Goal: Information Seeking & Learning: Learn about a topic

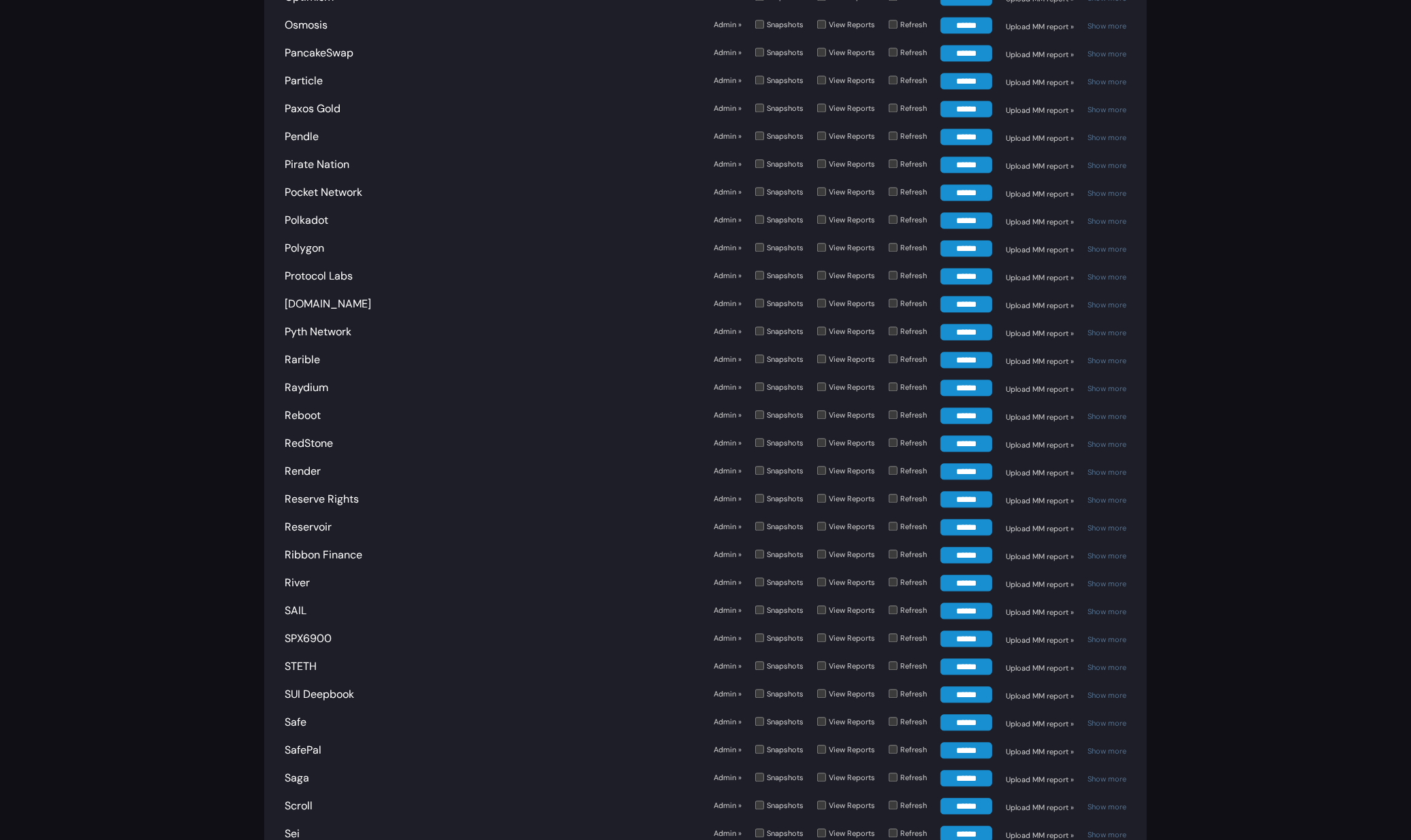
scroll to position [3513, 0]
click at [1115, 440] on link "Show more" at bounding box center [1107, 445] width 39 height 9
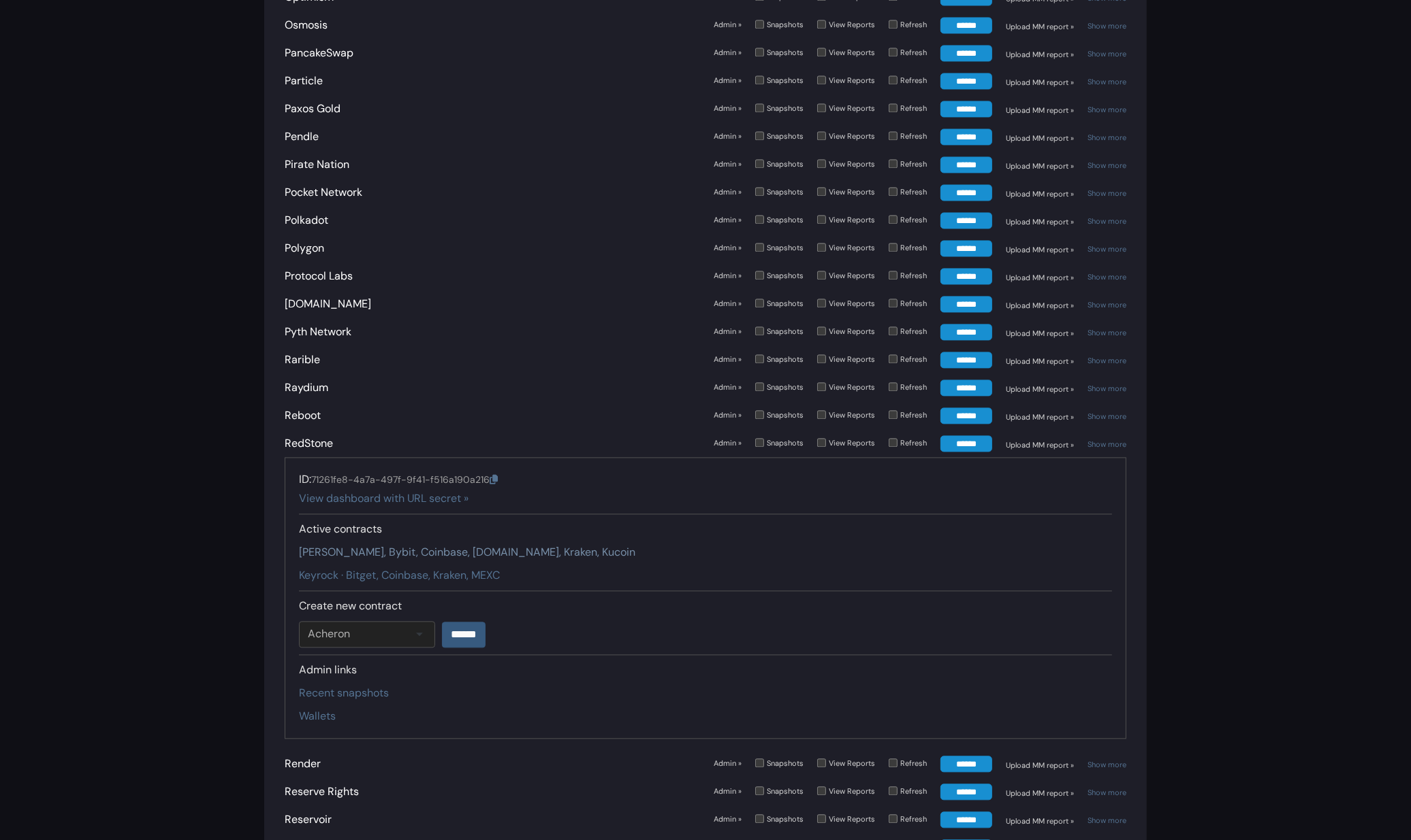
click at [545, 545] on link "Auros · Binance, Bybit, Coinbase, Gate.io, Kraken, Kucoin" at bounding box center [466, 552] width 336 height 14
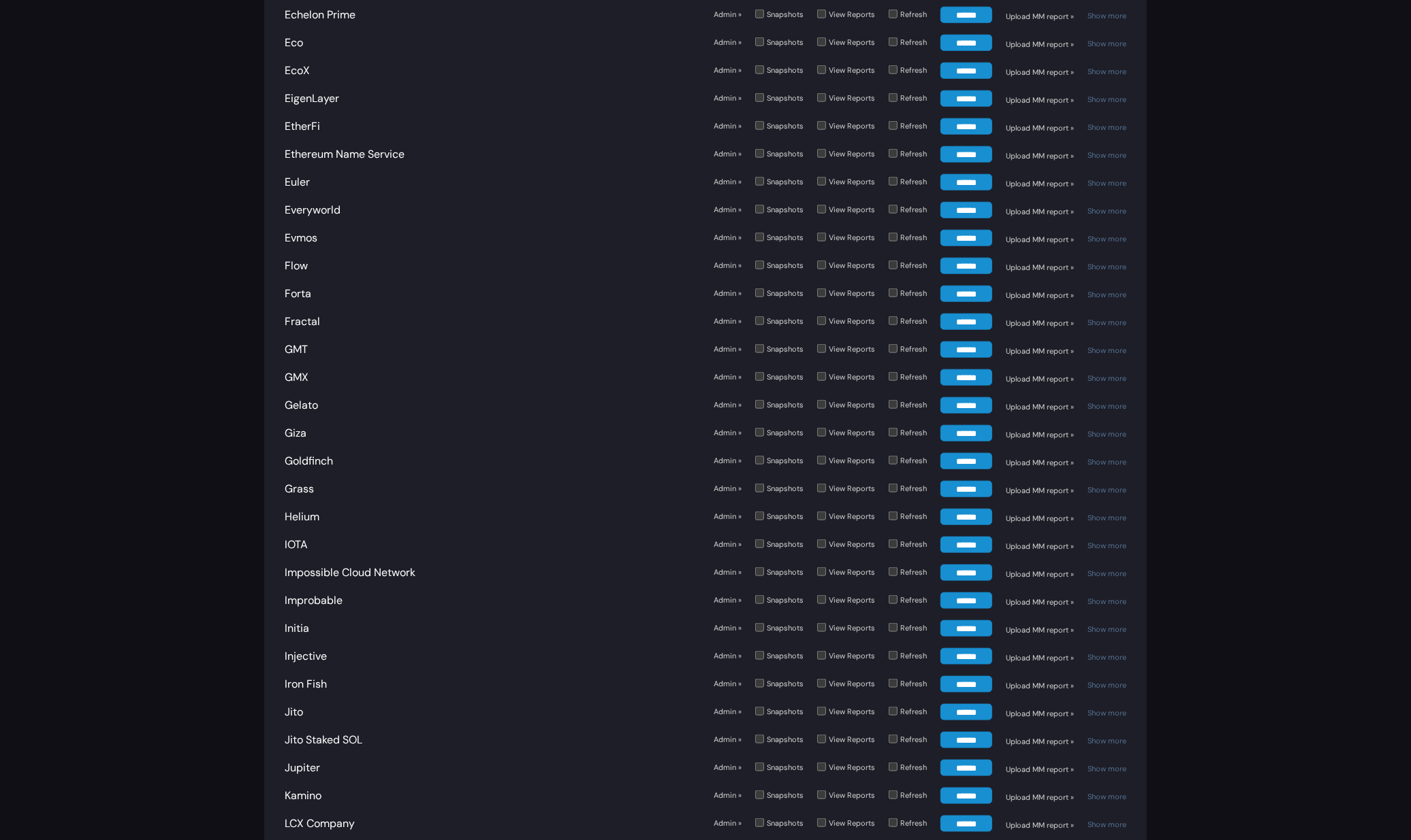
scroll to position [1848, 0]
click at [1109, 430] on link "Show more" at bounding box center [1107, 434] width 39 height 9
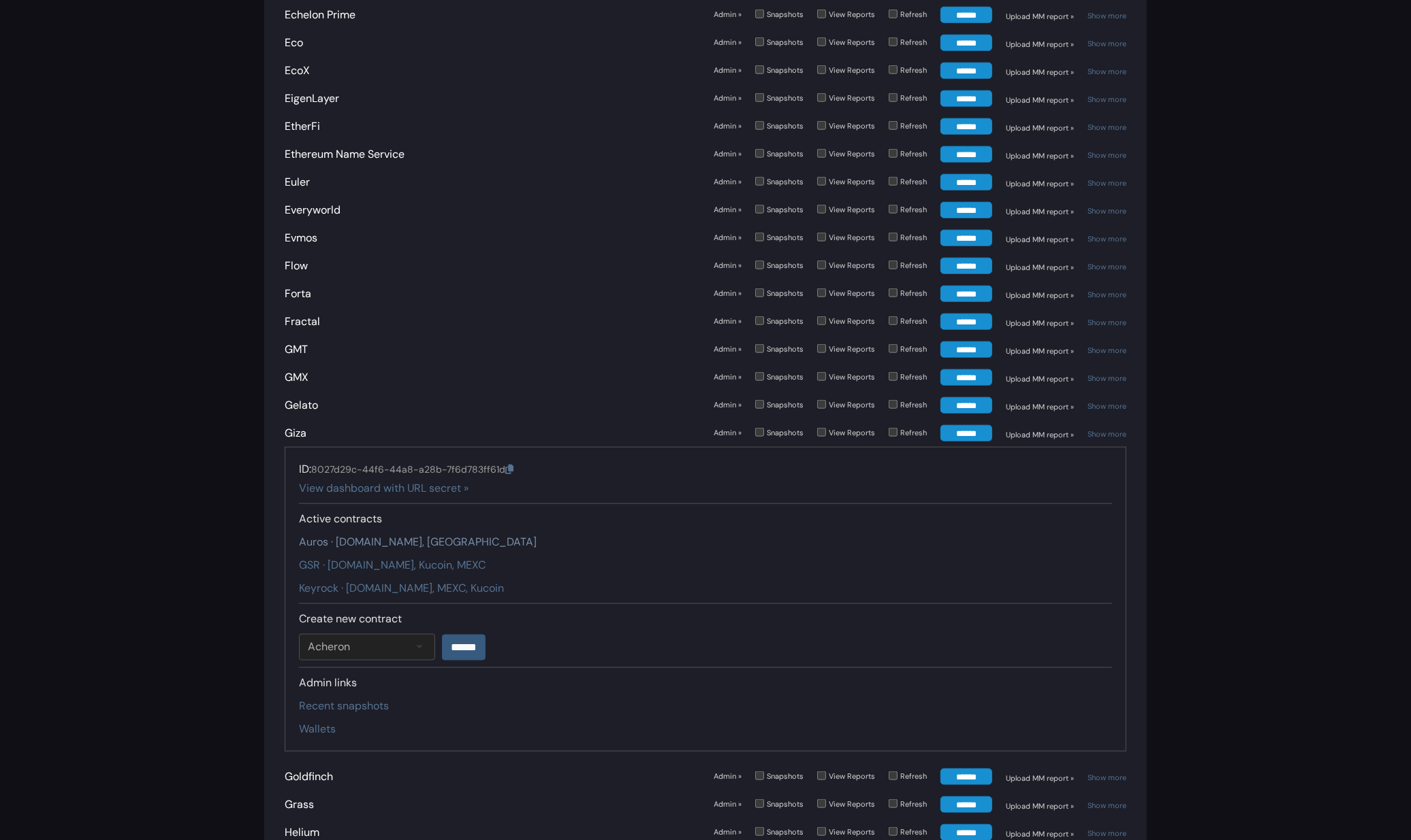
click at [397, 535] on link "Auros · Gate.io, Kucoin" at bounding box center [417, 541] width 237 height 14
click at [407, 558] on link "GSR · Gate.io, Kucoin, MEXC" at bounding box center [392, 565] width 186 height 14
click at [408, 581] on link "Keyrock · Gate.io, MEXC, Kucoin" at bounding box center [401, 588] width 205 height 14
click at [597, 534] on div "Auros · Gate.io, Kucoin" at bounding box center [705, 542] width 813 height 17
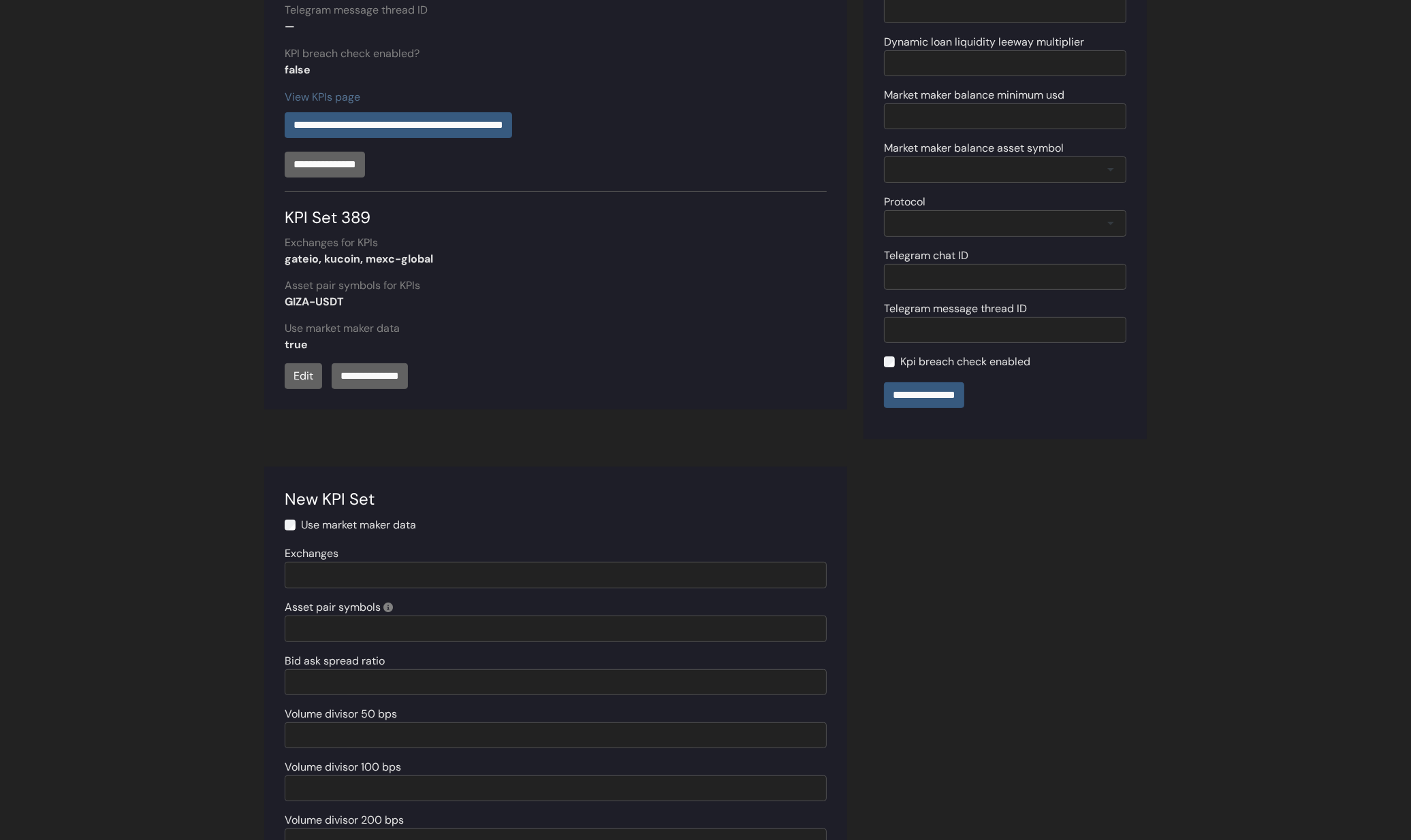
scroll to position [423, 0]
